Goal: Check status: Check status

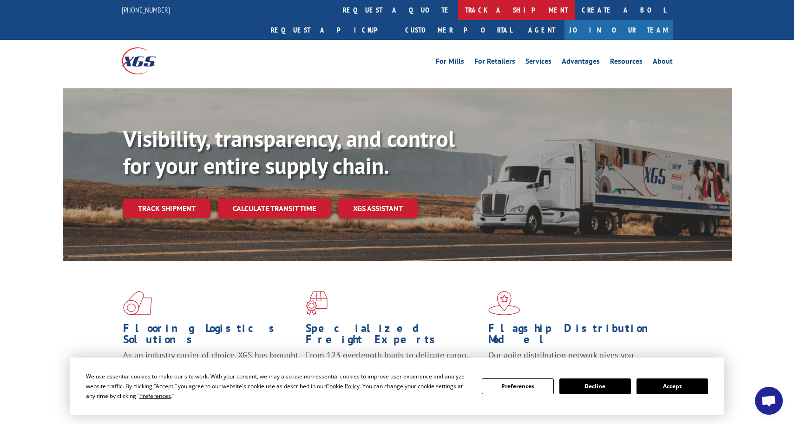
click at [458, 9] on link "track a shipment" at bounding box center [516, 10] width 117 height 20
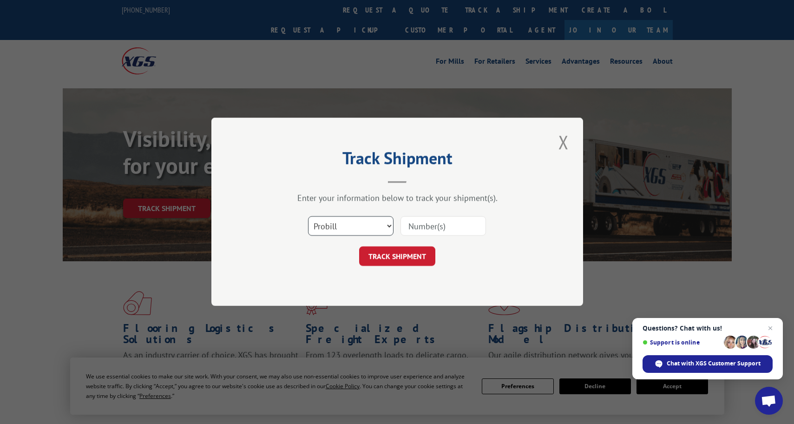
click at [390, 225] on select "Select category... Probill BOL PO" at bounding box center [351, 227] width 86 height 20
select select "bol"
click at [308, 217] on select "Select category... Probill BOL PO" at bounding box center [351, 227] width 86 height 20
click at [437, 225] on input at bounding box center [444, 227] width 86 height 20
paste input "16373-IF7034"
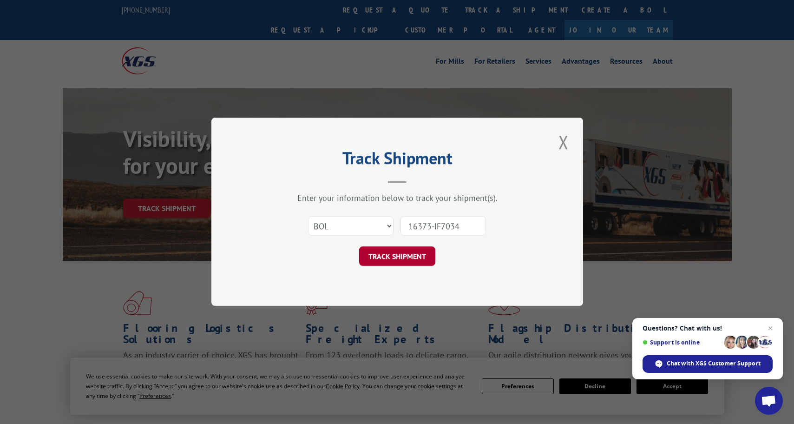
type input "16373-IF7034"
click at [409, 255] on button "TRACK SHIPMENT" at bounding box center [397, 257] width 76 height 20
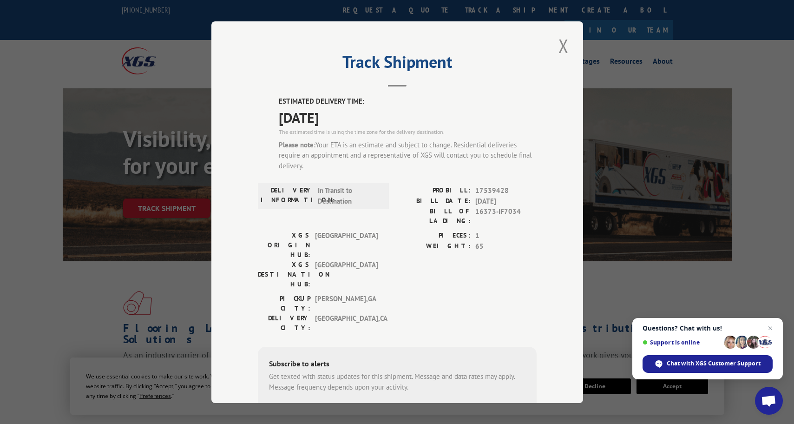
drag, startPoint x: 271, startPoint y: 96, endPoint x: 357, endPoint y: 124, distance: 90.5
click at [357, 124] on div "Track Shipment ESTIMATED DELIVERY TIME: [DATE] The estimated time is using the …" at bounding box center [397, 212] width 372 height 382
copy div "ESTIMATED DELIVERY TIME: [DATE]"
click at [561, 46] on button "Close modal" at bounding box center [564, 46] width 16 height 26
